Goal: Transaction & Acquisition: Subscribe to service/newsletter

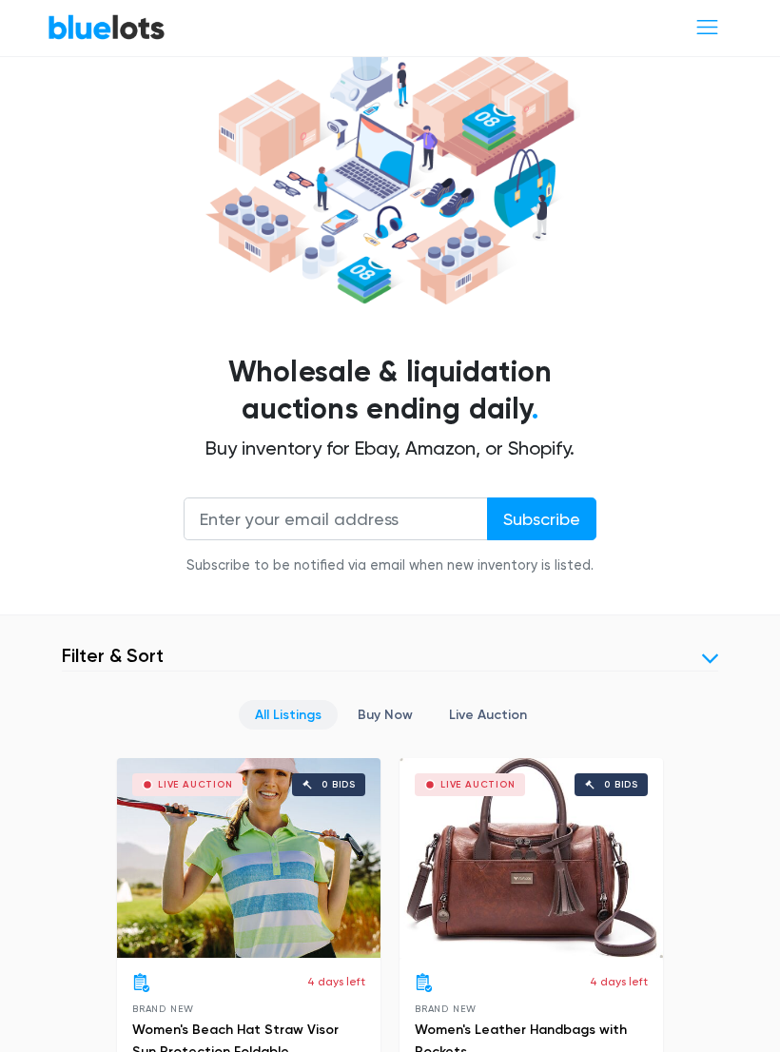
scroll to position [143, 0]
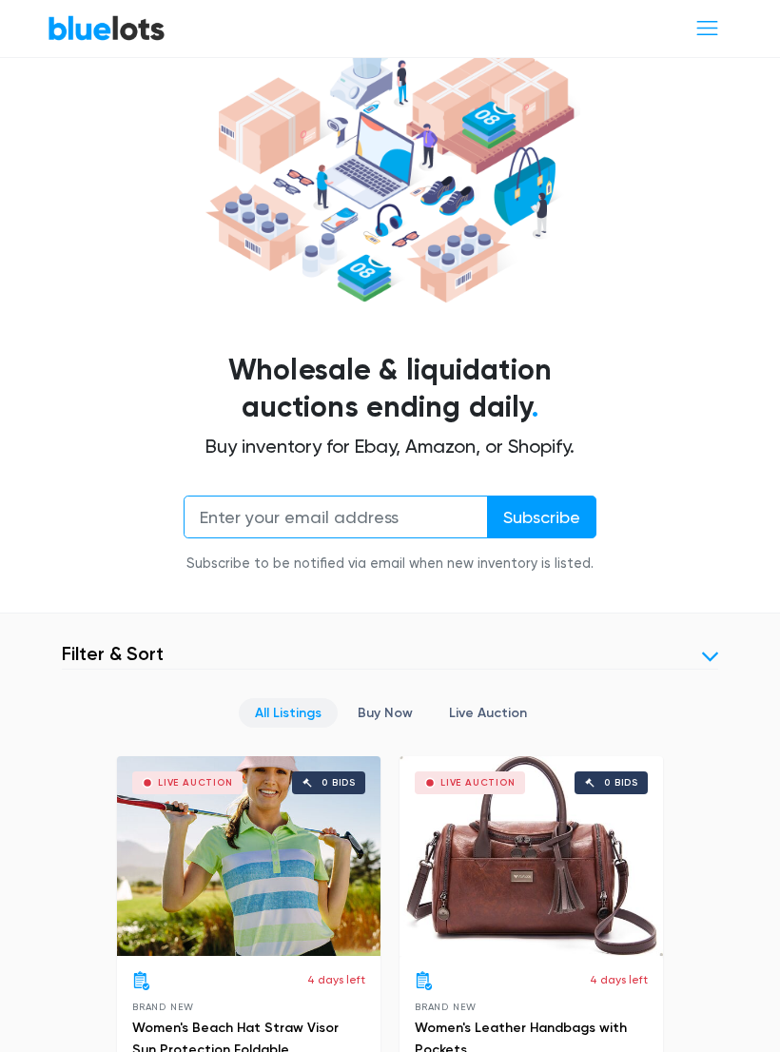
click at [433, 500] on input "email" at bounding box center [336, 517] width 304 height 43
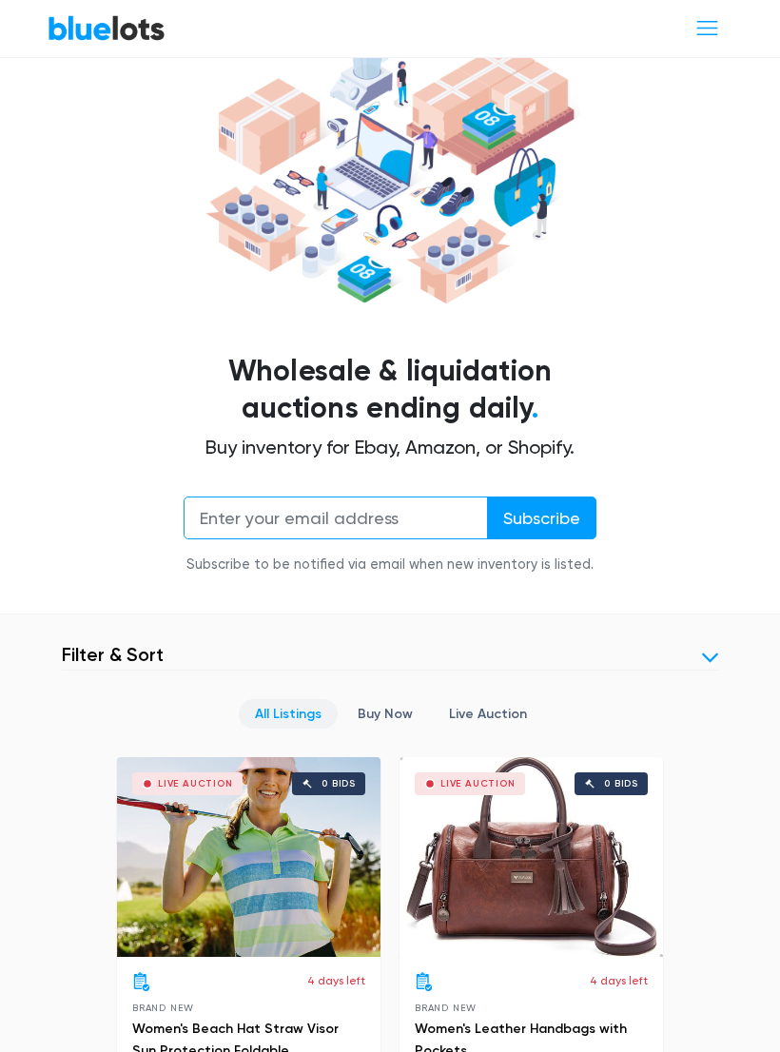
type input "joshwells5@icloud.com"
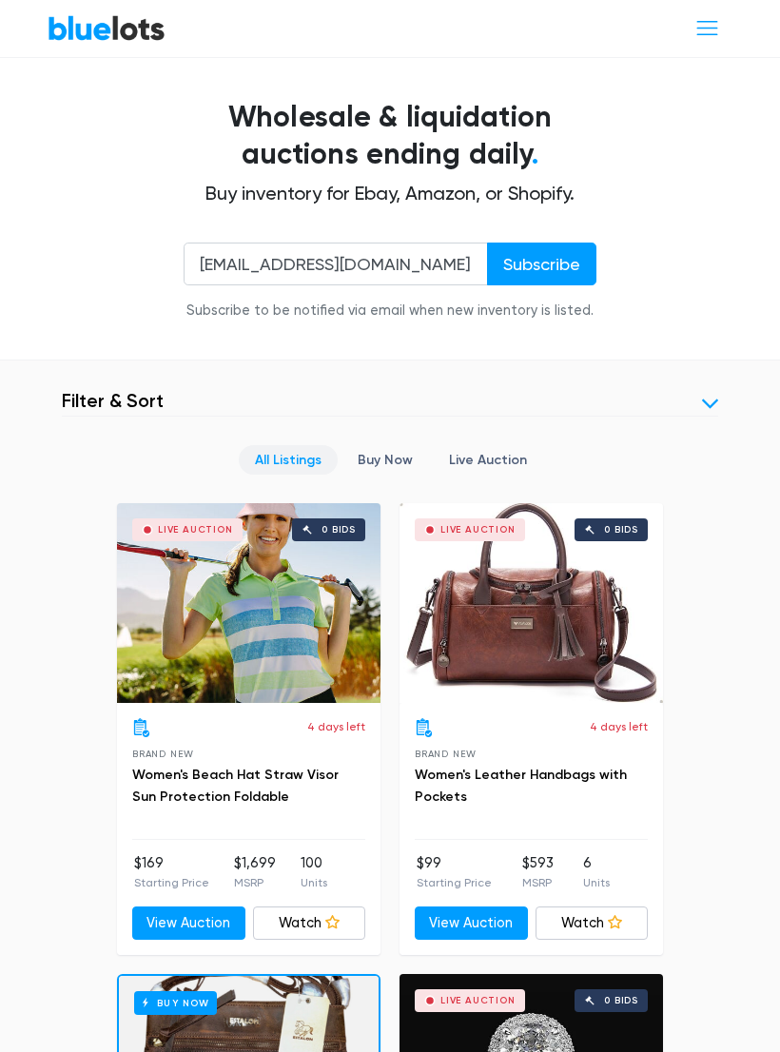
scroll to position [395, 0]
click at [567, 245] on input "Subscribe" at bounding box center [541, 265] width 109 height 43
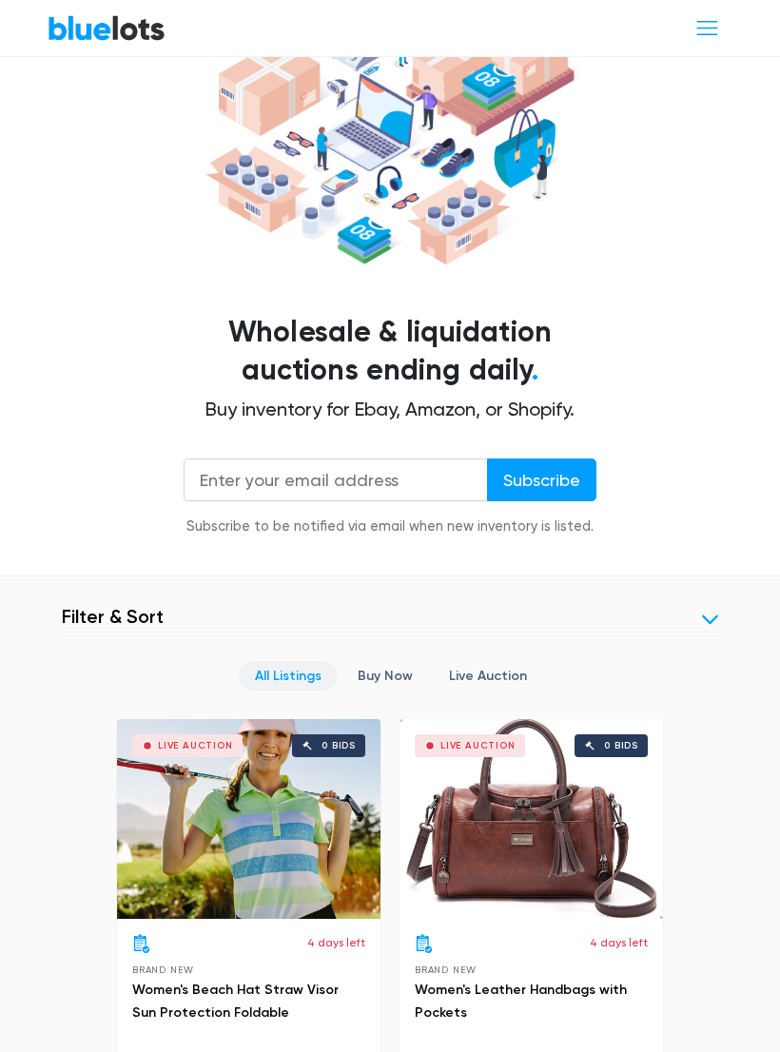
scroll to position [237, 0]
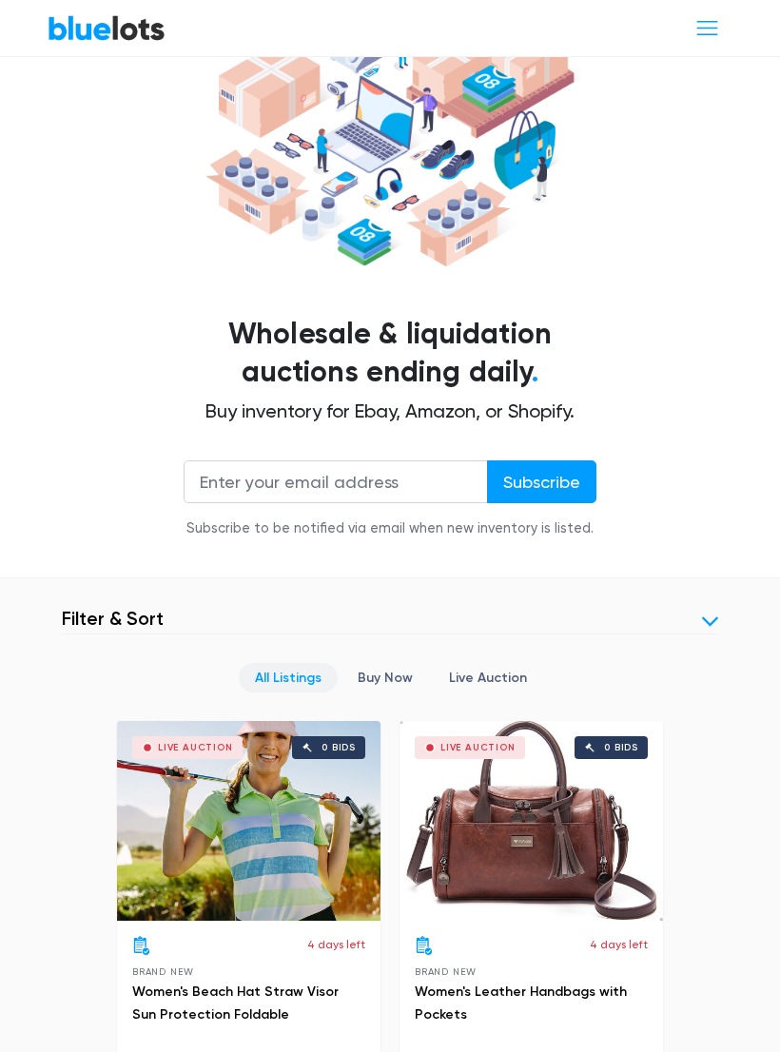
click at [385, 663] on link "Buy Now" at bounding box center [386, 677] width 88 height 29
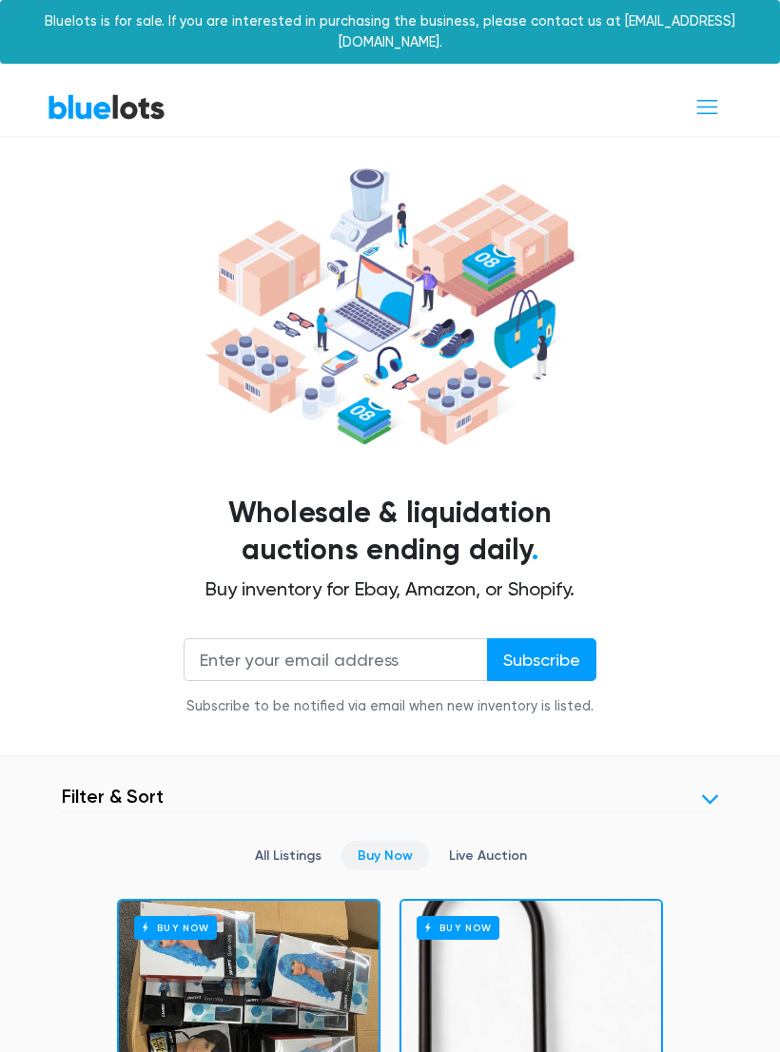
click at [698, 98] on span "Toggle navigation" at bounding box center [707, 107] width 26 height 26
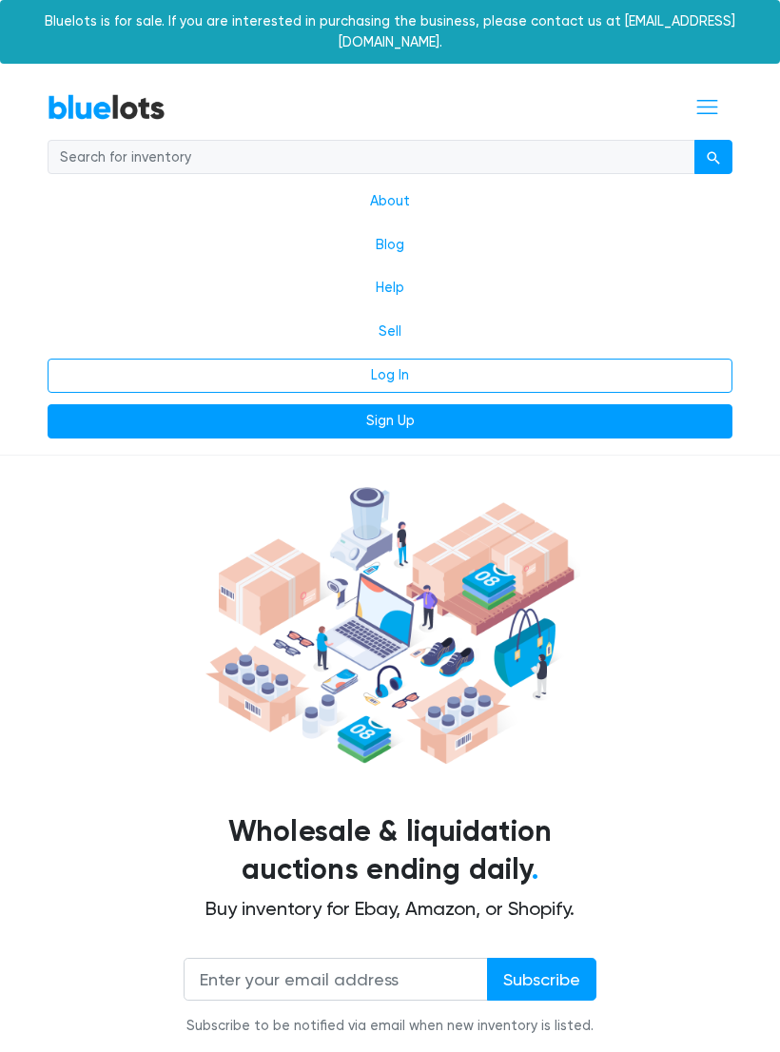
click at [530, 404] on link "Sign Up" at bounding box center [390, 421] width 685 height 34
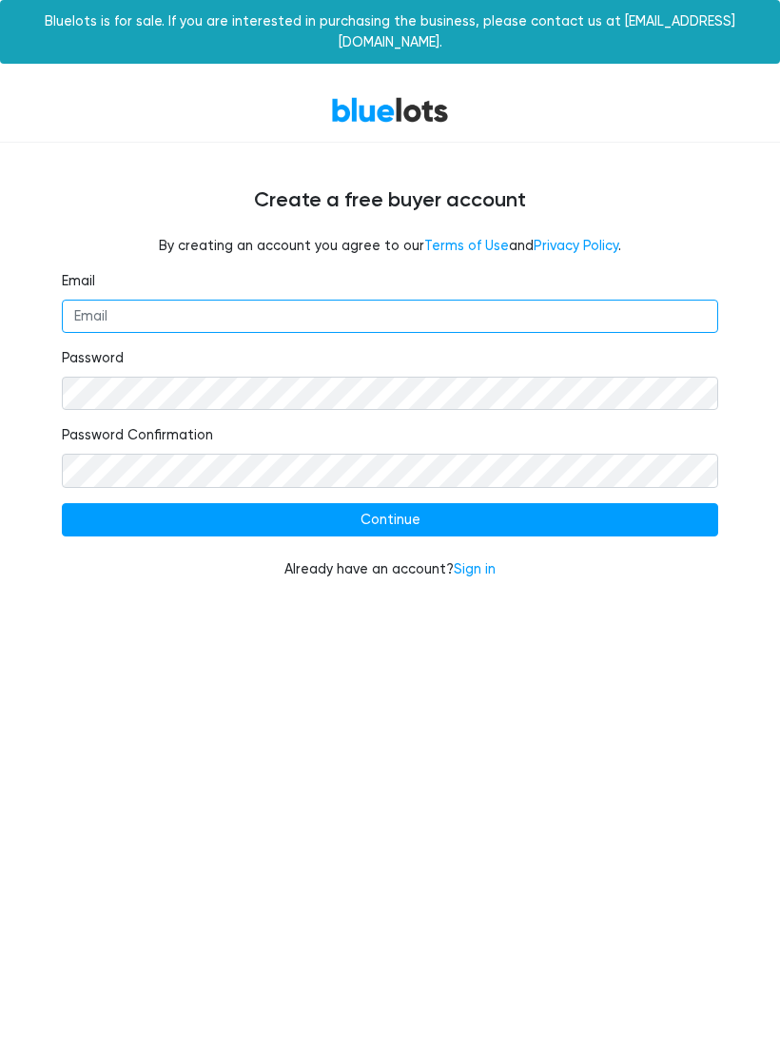
click at [119, 300] on input "Email" at bounding box center [390, 317] width 656 height 34
type input "joshwells5@icloud.com"
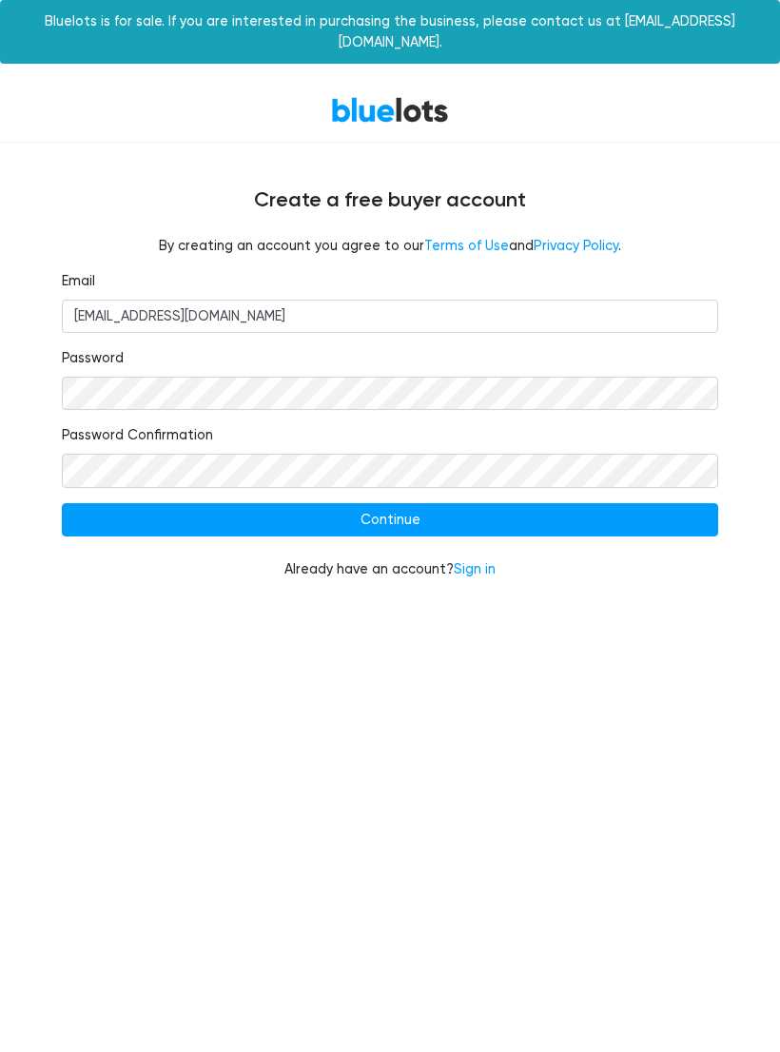
click at [127, 503] on input "Continue" at bounding box center [390, 520] width 656 height 34
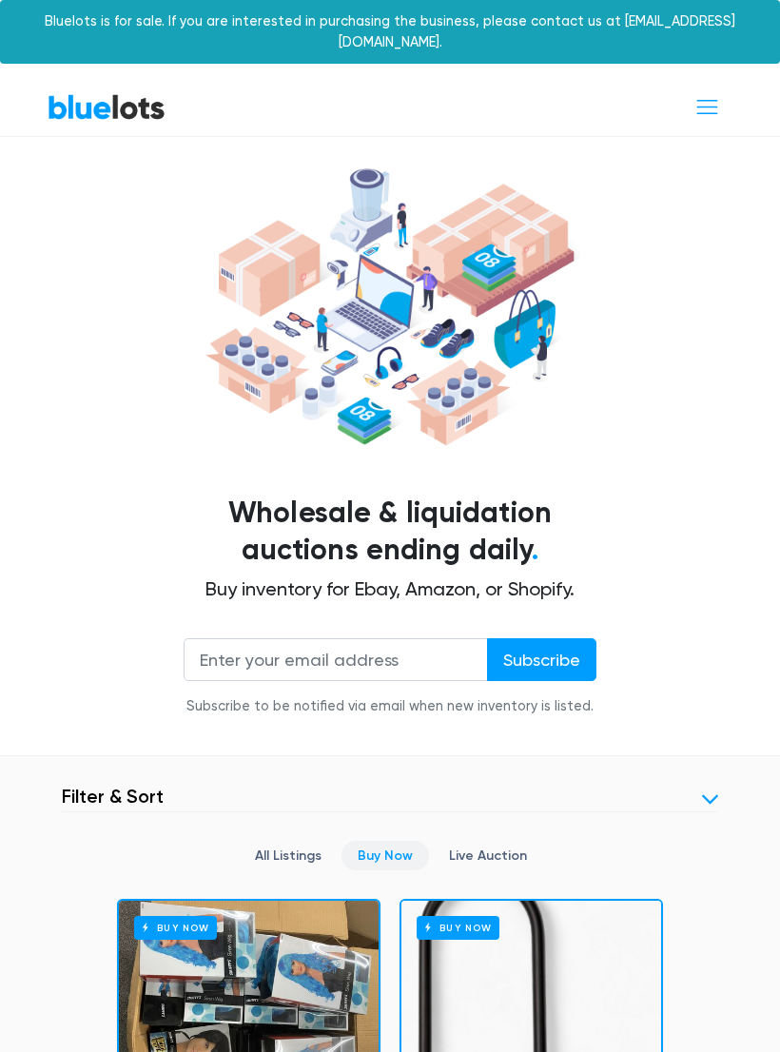
click at [699, 94] on span "Toggle navigation" at bounding box center [707, 107] width 26 height 26
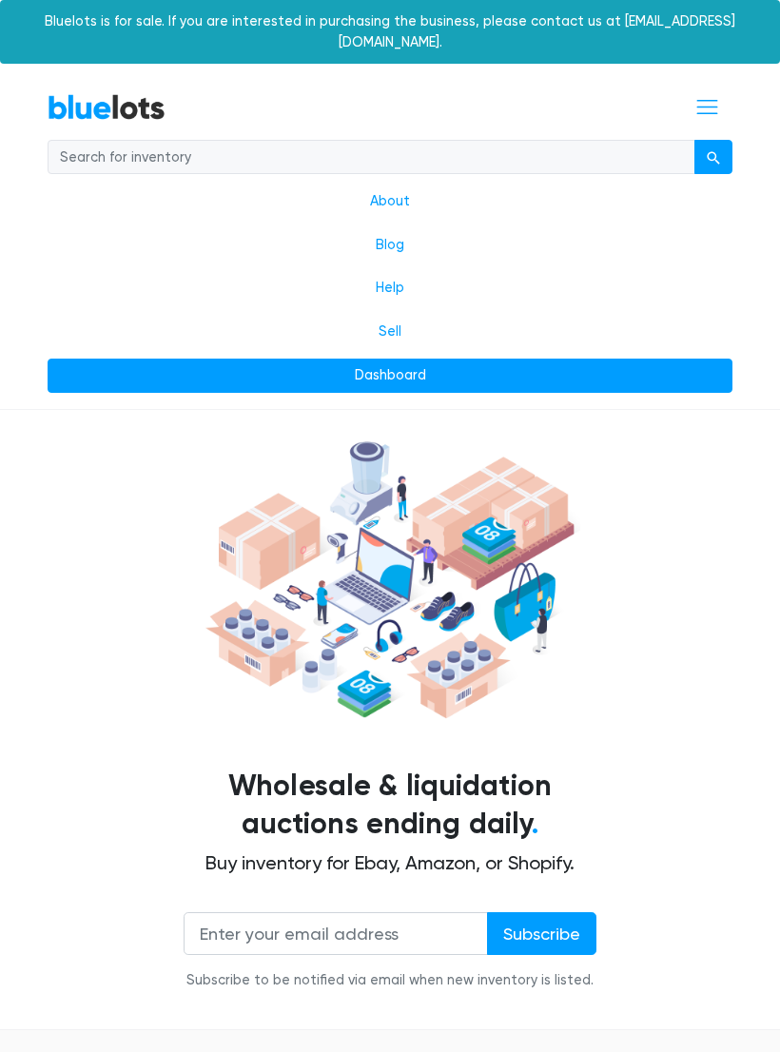
click at [663, 512] on div at bounding box center [390, 580] width 656 height 292
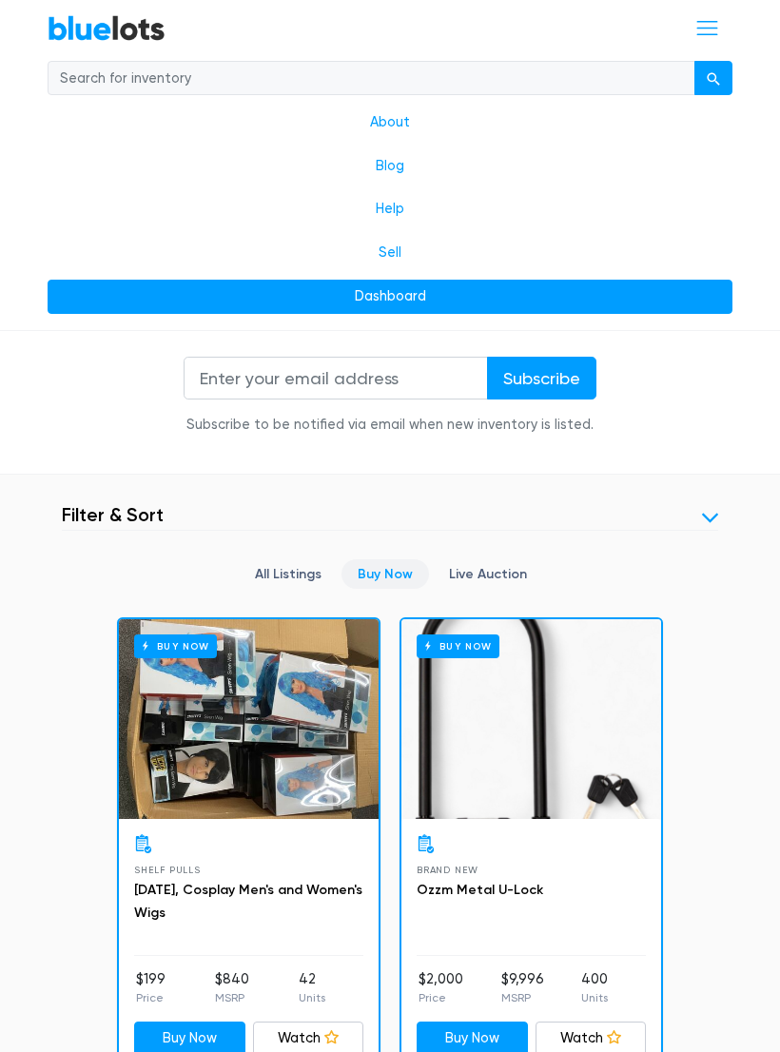
scroll to position [470, 0]
